Goal: Task Accomplishment & Management: Use online tool/utility

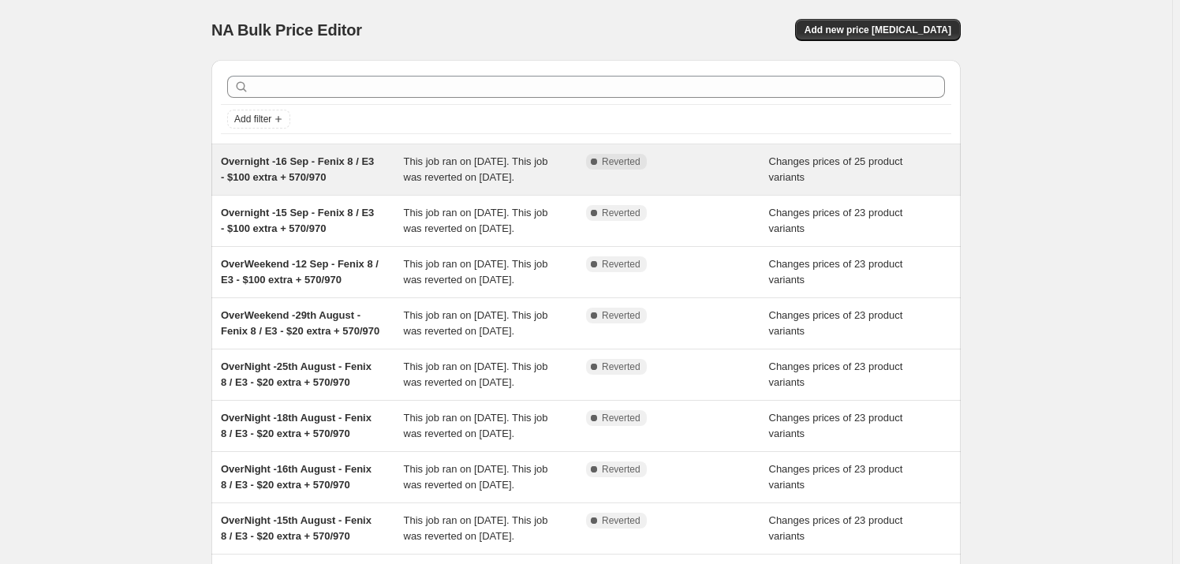
click at [306, 161] on span "Overnight -16 Sep - Fenix 8 / E3 - $100 extra + 570/970" at bounding box center [297, 169] width 153 height 28
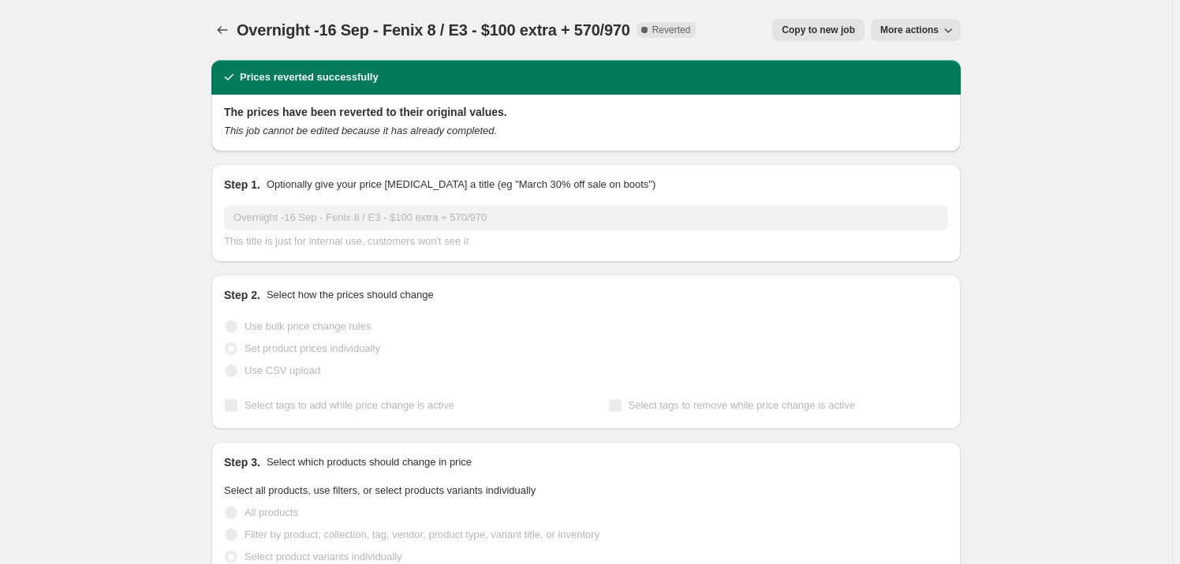
click at [855, 24] on span "Copy to new job" at bounding box center [818, 30] width 73 height 13
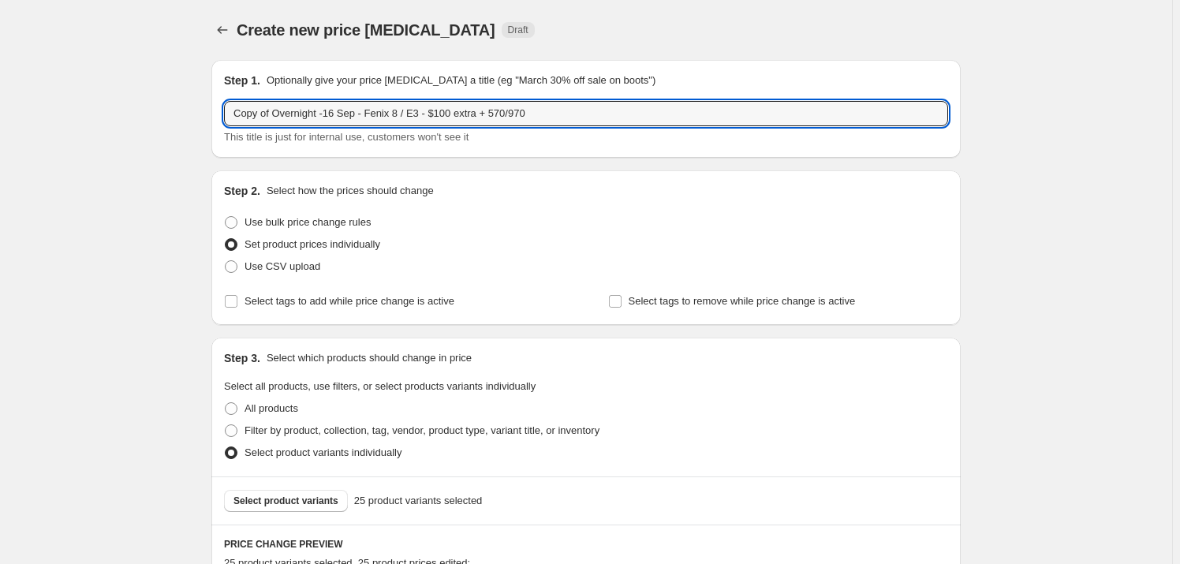
drag, startPoint x: 320, startPoint y: 111, endPoint x: 215, endPoint y: 98, distance: 106.6
click at [215, 98] on div "Step 1. Optionally give your price [MEDICAL_DATA] a title (eg "March 30% off sa…" at bounding box center [586, 109] width 750 height 98
drag, startPoint x: 298, startPoint y: 117, endPoint x: 286, endPoint y: 117, distance: 11.8
click at [286, 117] on input "Weekend -16 Sep - Fenix 8 / E3 - $100 extra + 570/970" at bounding box center [586, 113] width 724 height 25
click at [503, 114] on input "Weekend -20 Sep - Fenix 8 / E3 - $100 extra + 570/970" at bounding box center [586, 113] width 724 height 25
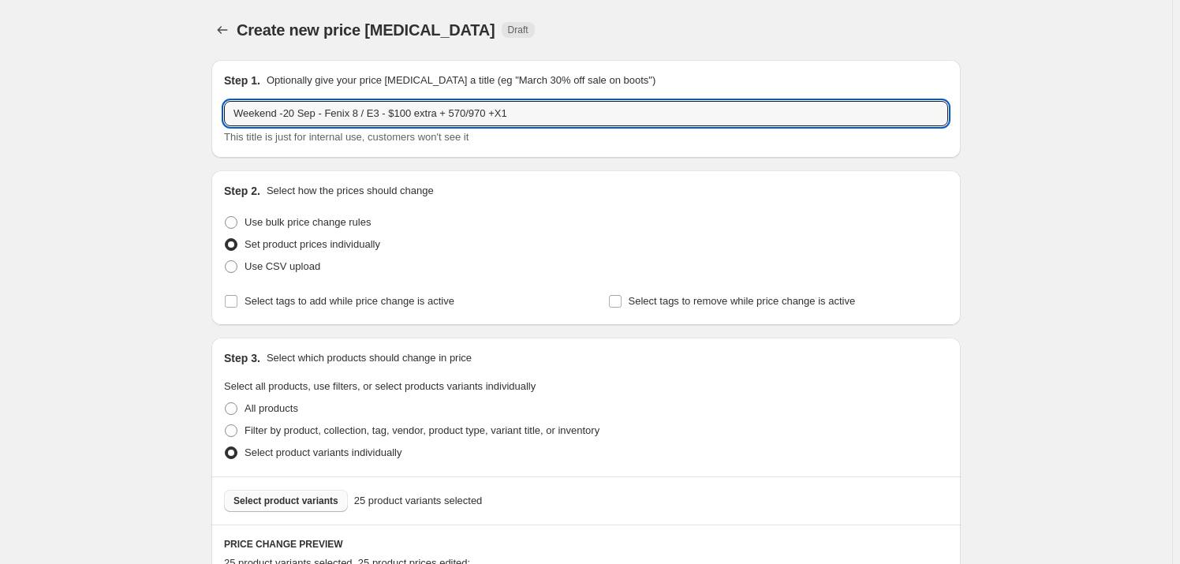
click at [282, 498] on span "Select product variants" at bounding box center [286, 501] width 105 height 13
click at [539, 118] on input "Weekend -20 Sep - Fenix 8 / E3 - $100 extra + 570/970 +X1" at bounding box center [586, 113] width 724 height 25
click at [497, 110] on input "Weekend -20 Sep - Fenix 8 / E3 - $100 extra + 570/970 +X1" at bounding box center [586, 113] width 724 height 25
click at [448, 113] on input "Weekend -20 Sep - Fenix 8 / E3 - $100 extra + 570/970 +X1" at bounding box center [586, 113] width 724 height 25
click at [538, 114] on input "Weekend -20 Sep - Fenix 8 / E3 - $100 extra + 165/570/970 +X1" at bounding box center [586, 113] width 724 height 25
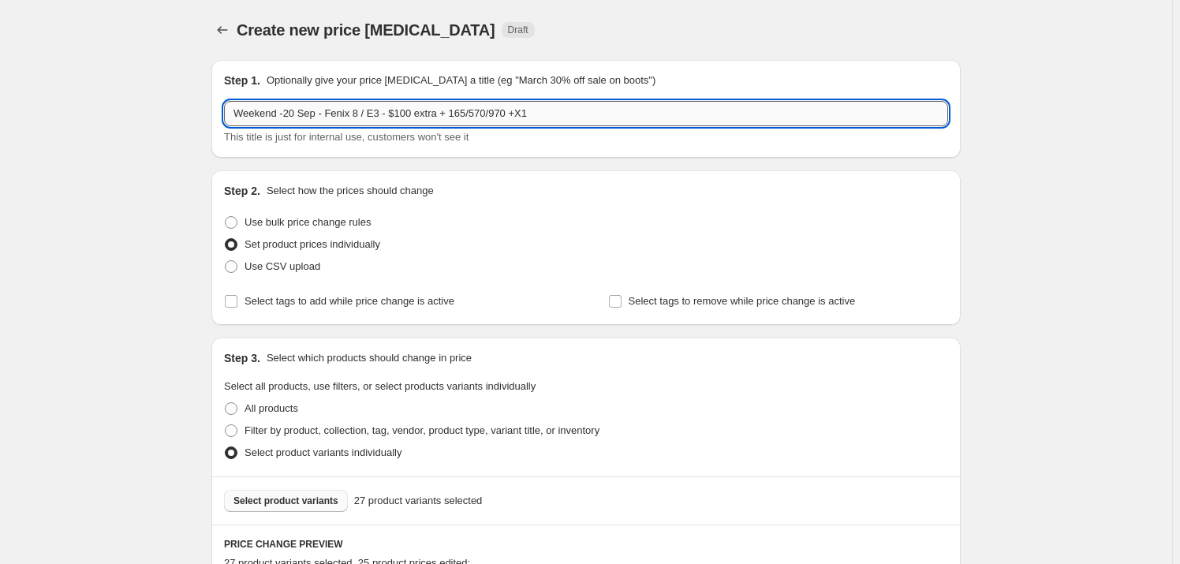
click at [515, 112] on input "Weekend -20 Sep - Fenix 8 / E3 - $100 extra + 165/570/970 +X1" at bounding box center [586, 113] width 724 height 25
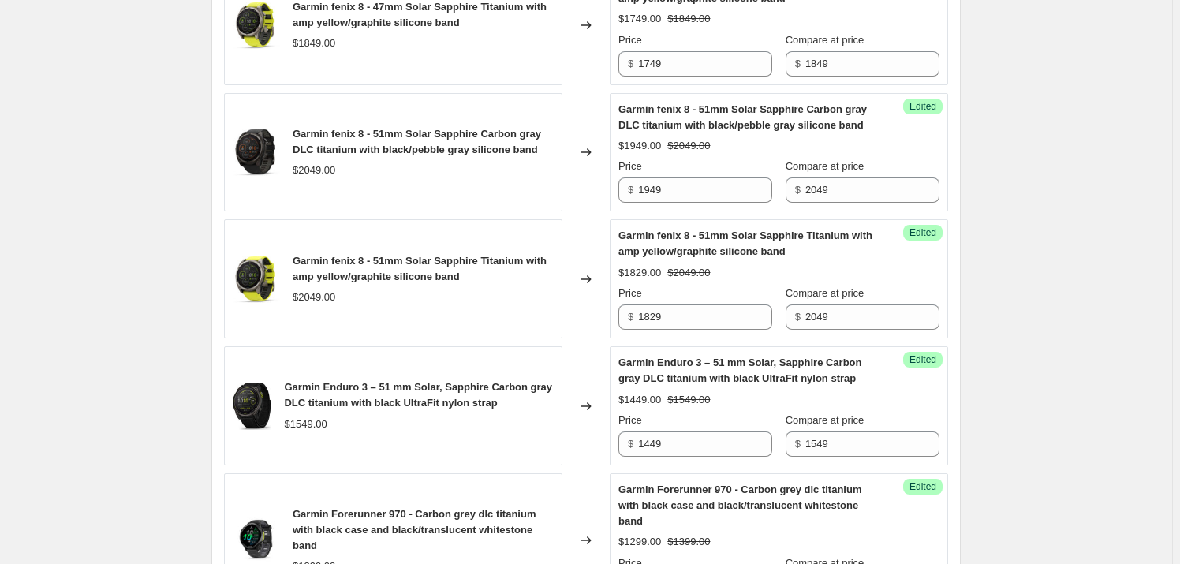
scroll to position [2749, 0]
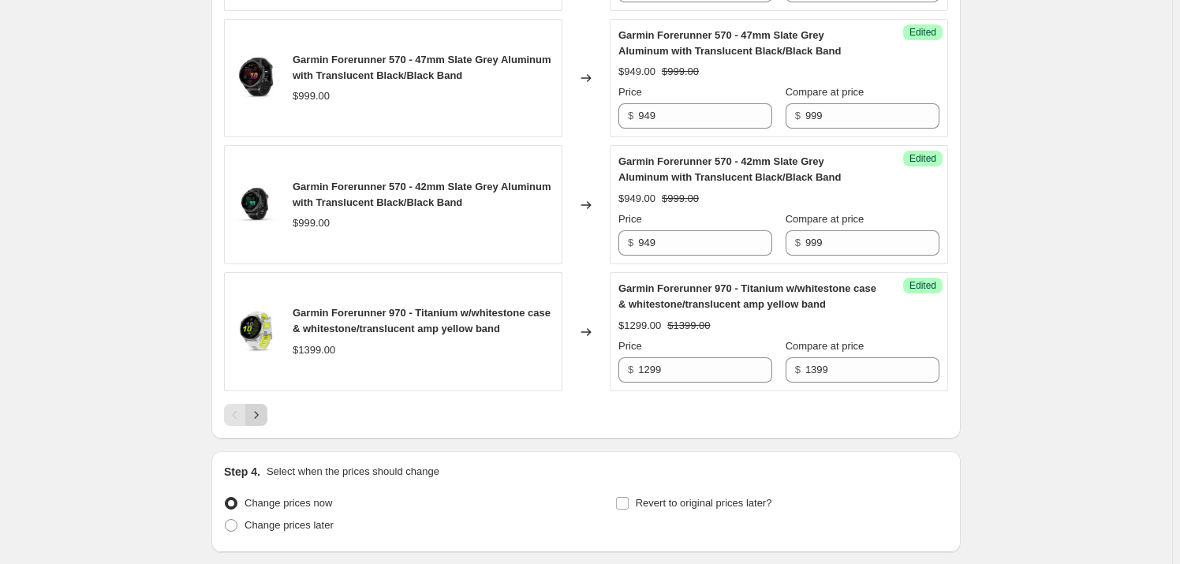
type input "Weekend -20 Sep - Fenix 8 / E3 - $100 extra + 165/570/970 + X1"
click at [259, 407] on icon "Next" at bounding box center [257, 415] width 16 height 16
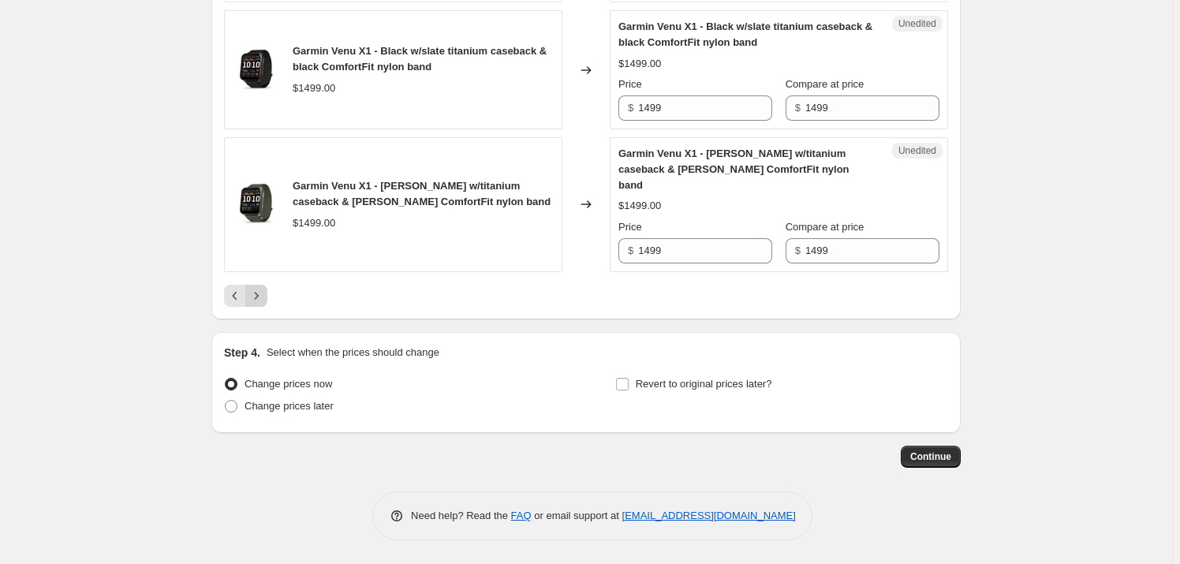
scroll to position [1232, 0]
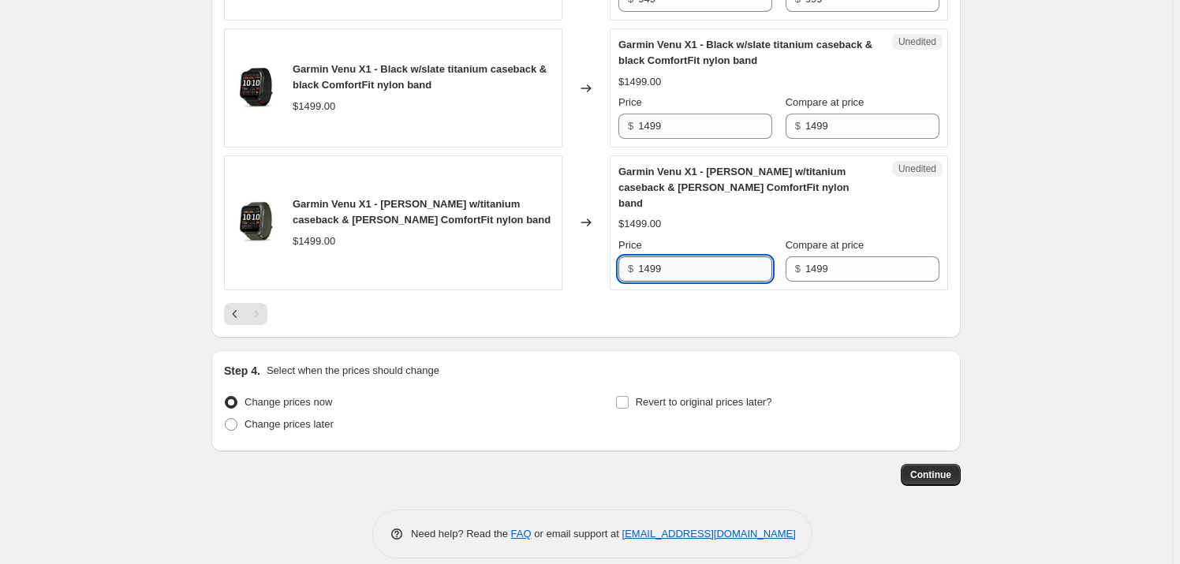
click at [655, 256] on input "1499" at bounding box center [705, 268] width 134 height 25
click at [653, 256] on input "1499" at bounding box center [705, 268] width 134 height 25
type input "1449"
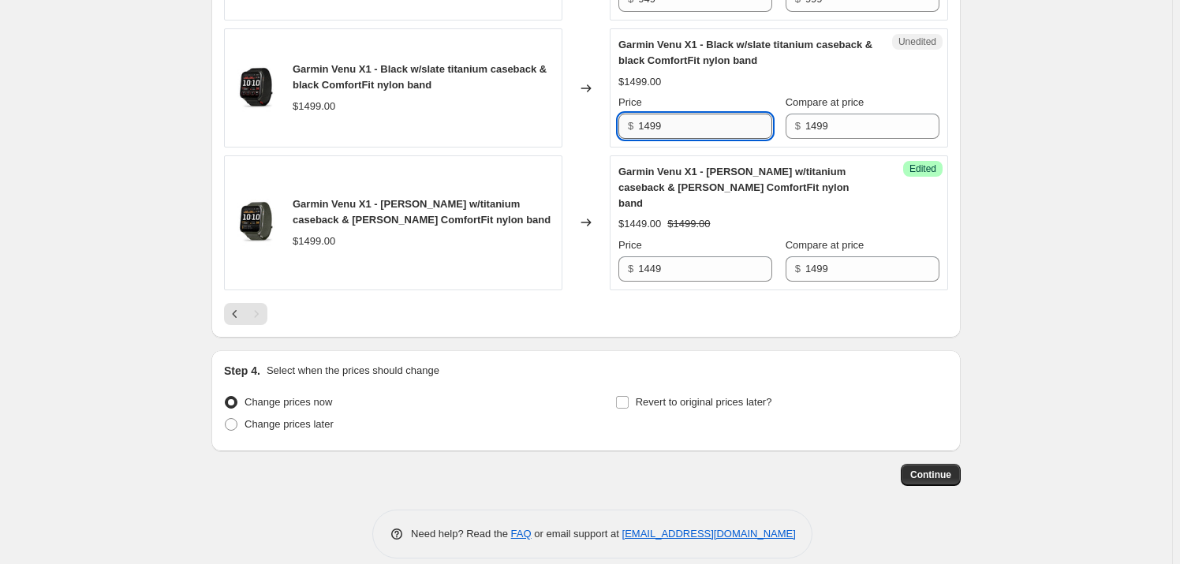
click at [660, 125] on input "1499" at bounding box center [705, 126] width 134 height 25
click at [654, 124] on input "1499" at bounding box center [705, 126] width 134 height 25
type input "1449"
click at [275, 418] on span "Change prices later" at bounding box center [289, 424] width 89 height 12
click at [226, 418] on input "Change prices later" at bounding box center [225, 418] width 1 height 1
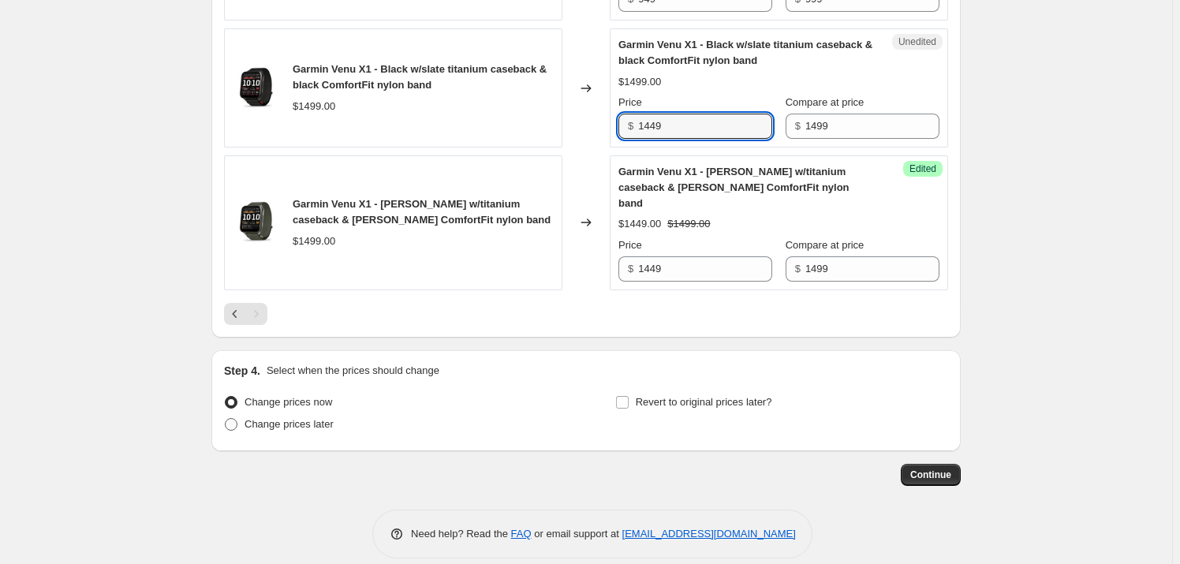
radio input "true"
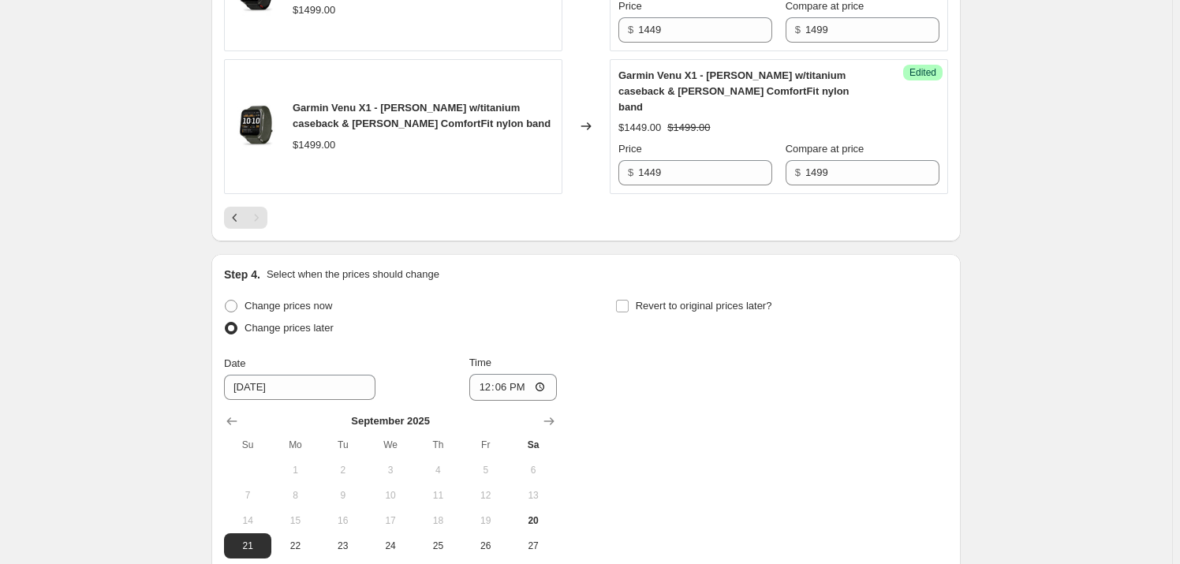
scroll to position [1472, 0]
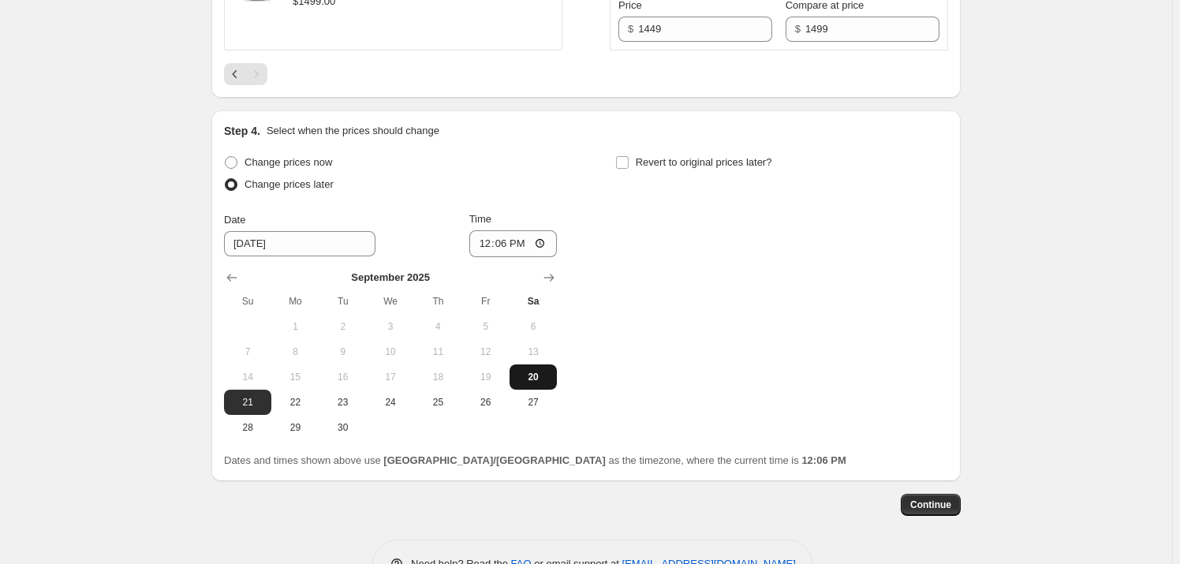
click at [538, 371] on span "20" at bounding box center [533, 377] width 35 height 13
type input "9/20/2025"
click at [489, 230] on input "12:06" at bounding box center [513, 243] width 88 height 27
type input "14:00"
click at [627, 156] on input "Revert to original prices later?" at bounding box center [622, 162] width 13 height 13
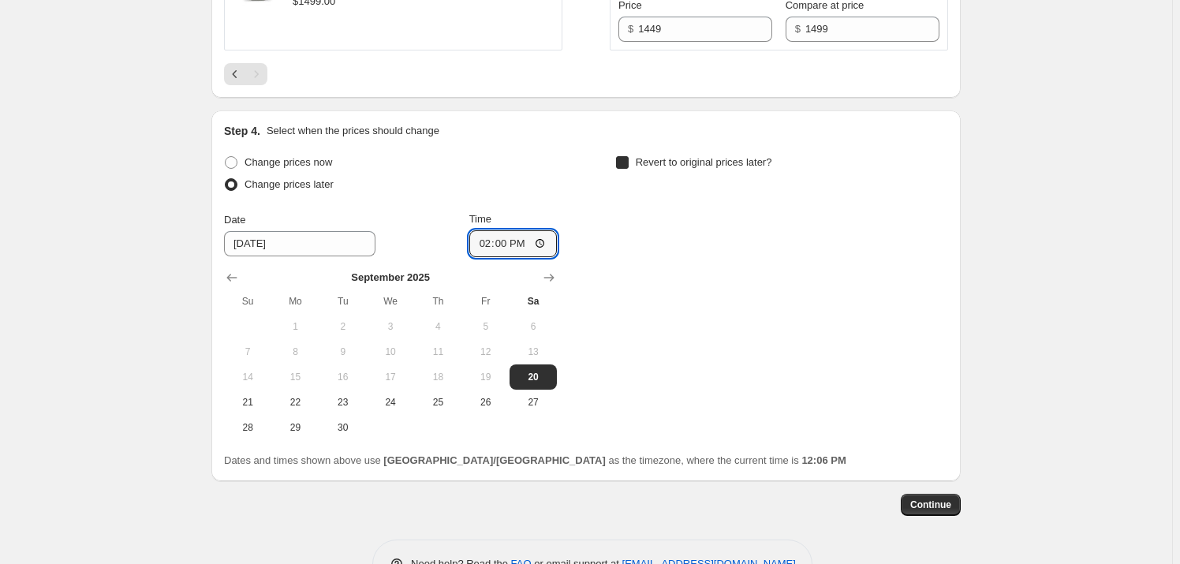
checkbox input "true"
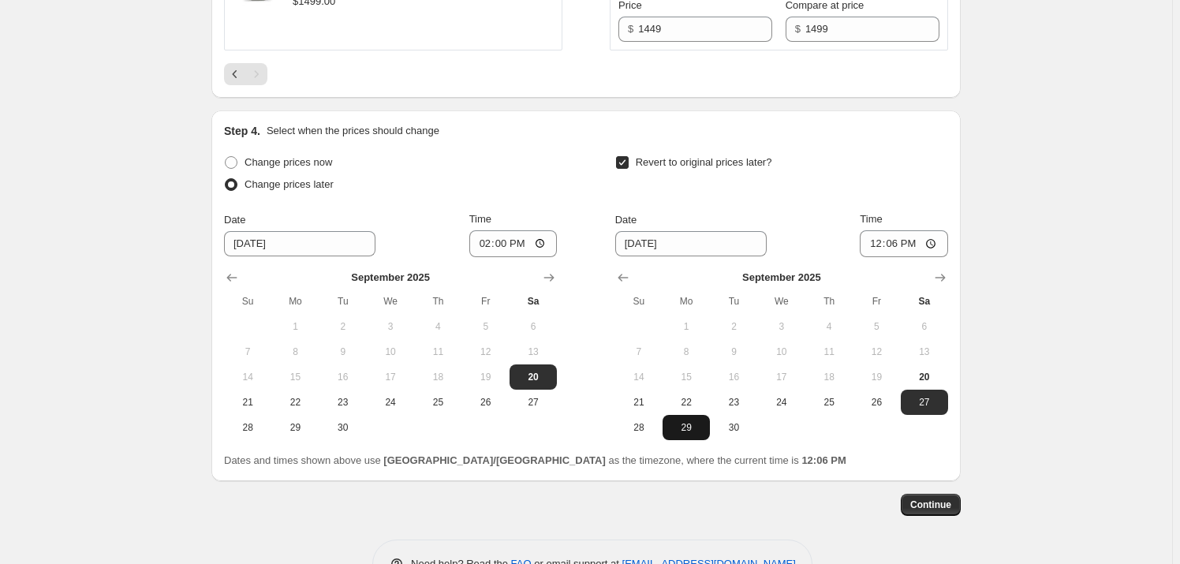
click at [692, 421] on span "29" at bounding box center [686, 427] width 35 height 13
type input "9/29/2025"
click at [884, 230] on input "12:06" at bounding box center [904, 243] width 88 height 27
type input "04:00"
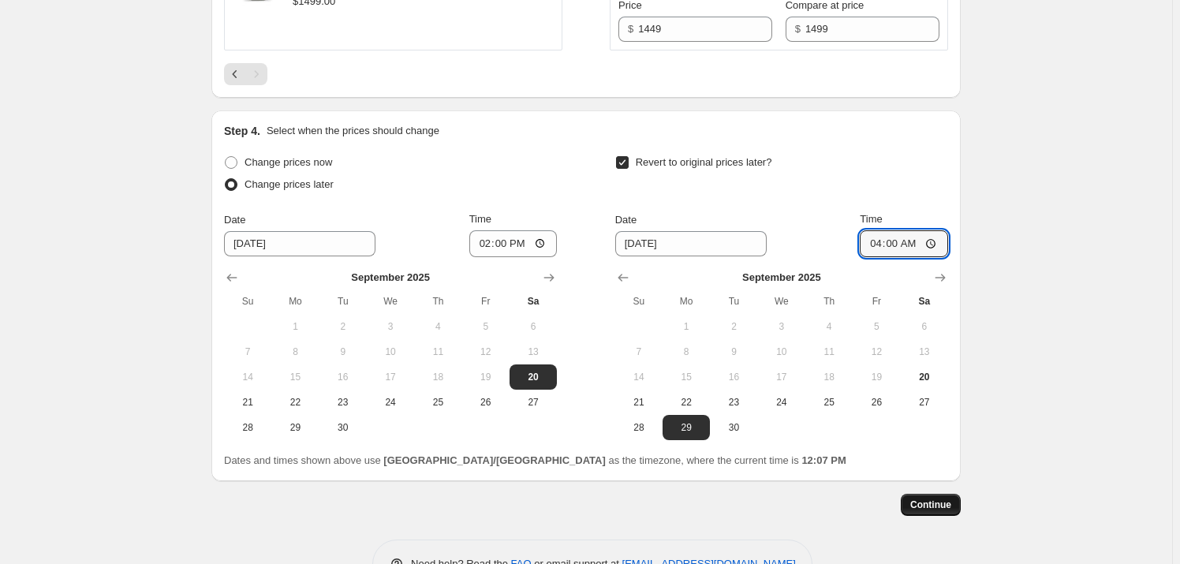
click at [951, 499] on span "Continue" at bounding box center [930, 505] width 41 height 13
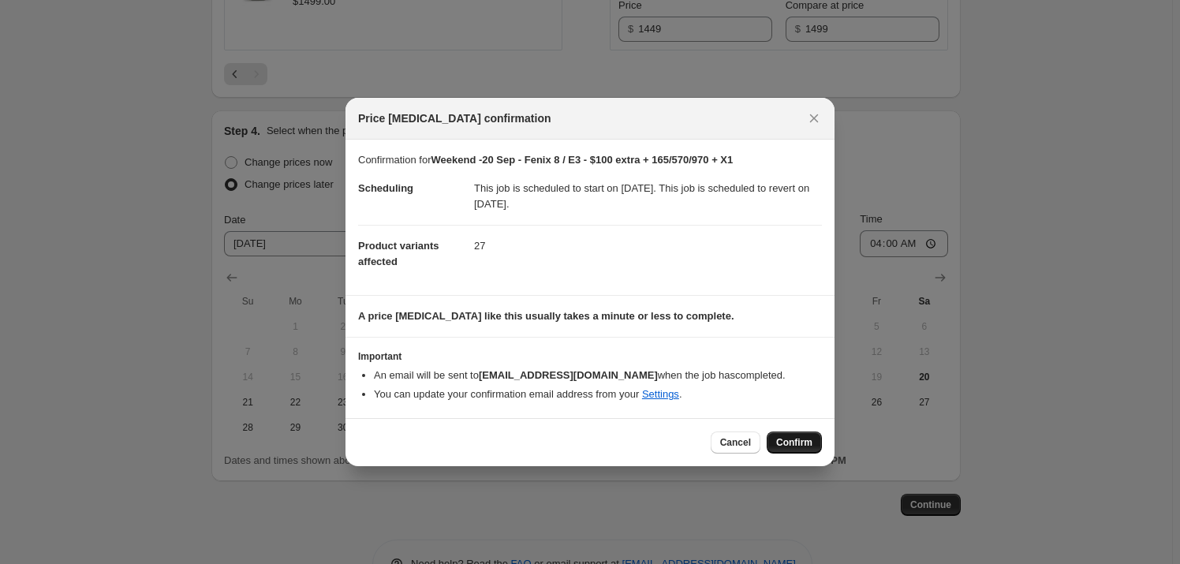
click at [800, 444] on span "Confirm" at bounding box center [794, 442] width 36 height 13
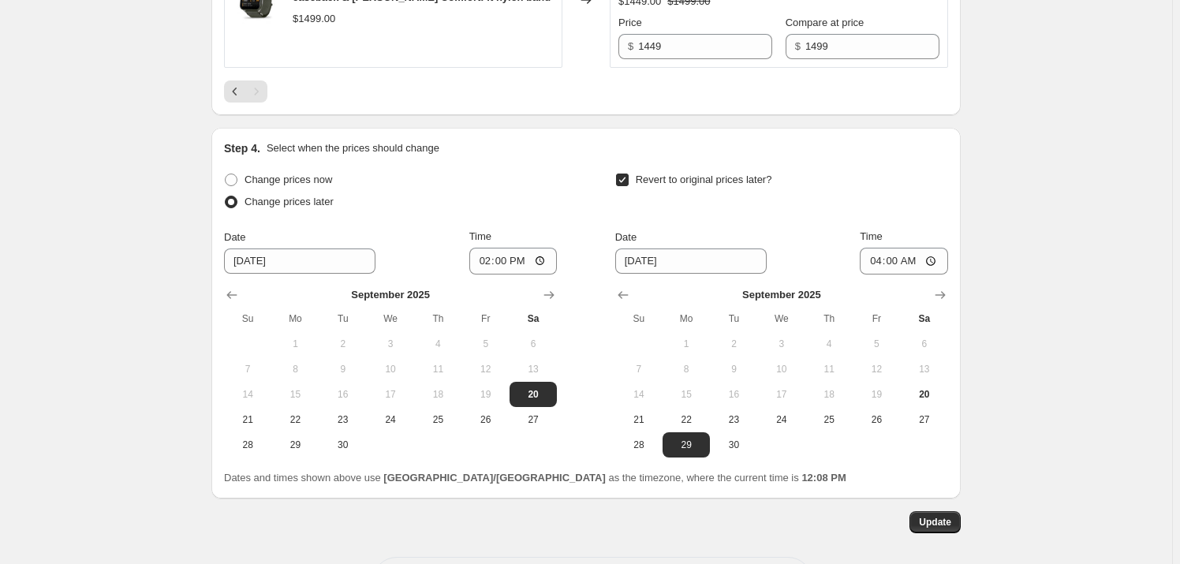
scroll to position [1598, 0]
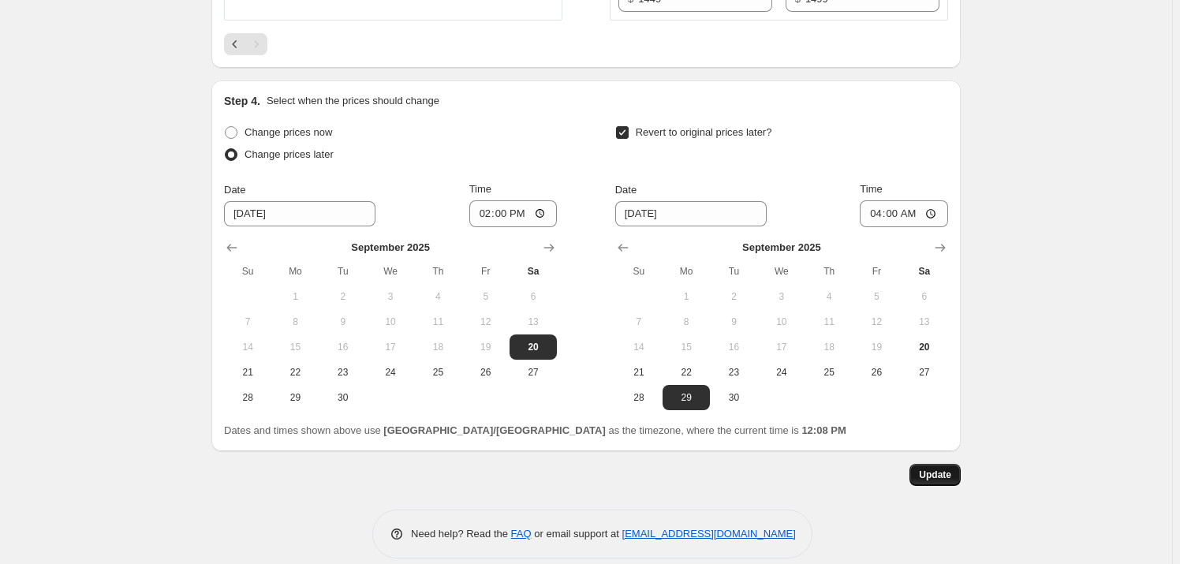
click at [943, 469] on span "Update" at bounding box center [935, 475] width 32 height 13
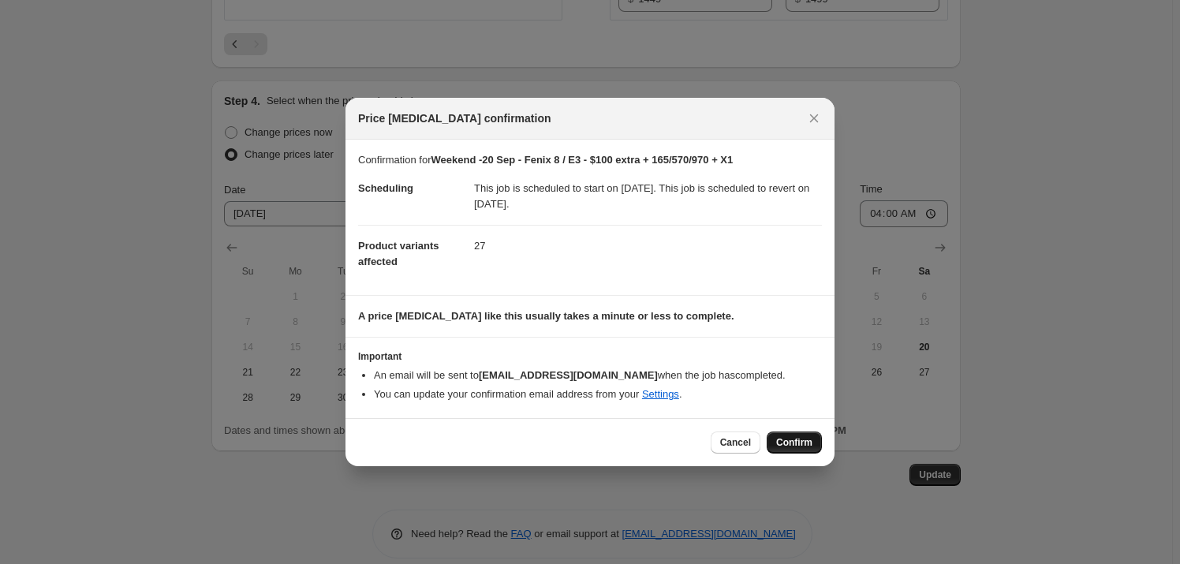
click at [798, 447] on span "Confirm" at bounding box center [794, 442] width 36 height 13
